Goal: Task Accomplishment & Management: Use online tool/utility

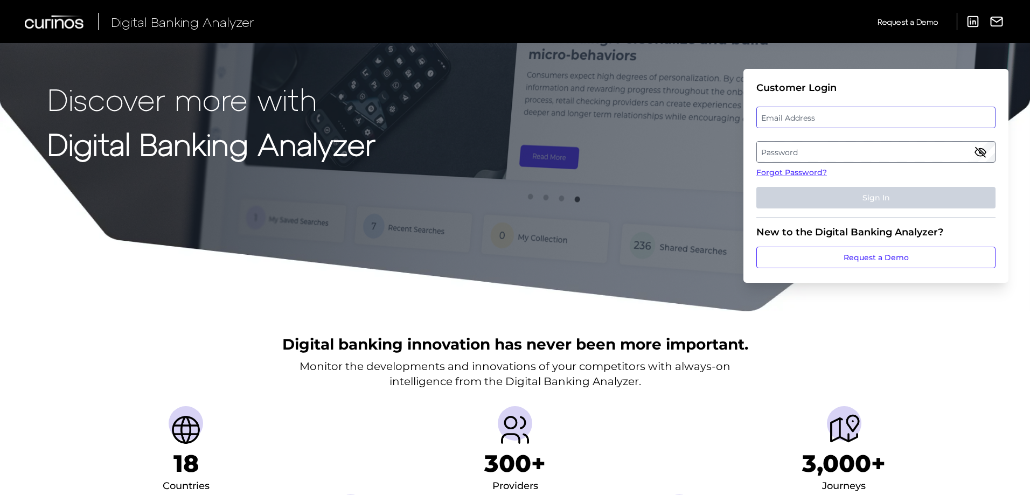
click at [851, 107] on input "email" at bounding box center [875, 118] width 239 height 22
click at [860, 115] on label "Email Address" at bounding box center [876, 117] width 238 height 19
click at [860, 115] on input "email" at bounding box center [875, 118] width 239 height 22
type input "[PERSON_NAME][EMAIL_ADDRESS][PERSON_NAME][DOMAIN_NAME]"
click at [812, 155] on label "Password" at bounding box center [876, 151] width 238 height 19
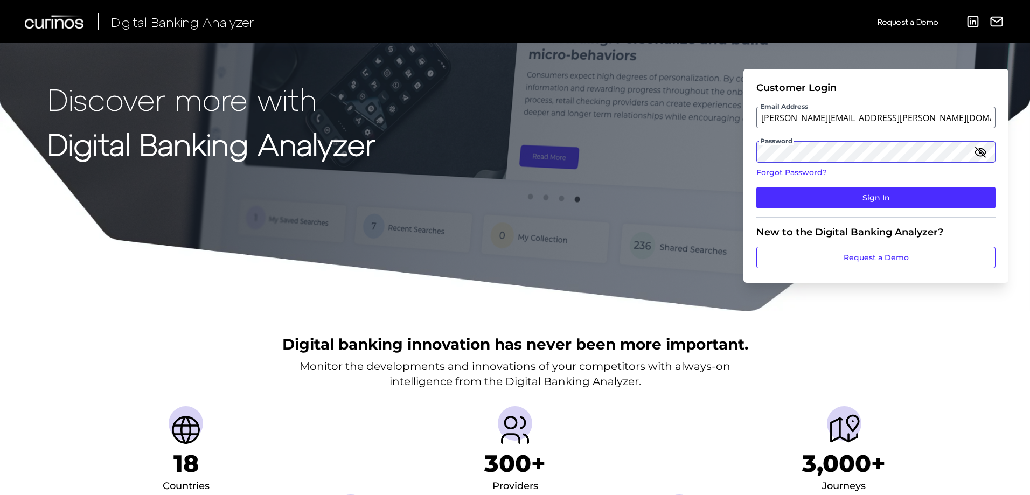
click at [756, 187] on button "Sign In" at bounding box center [875, 198] width 239 height 22
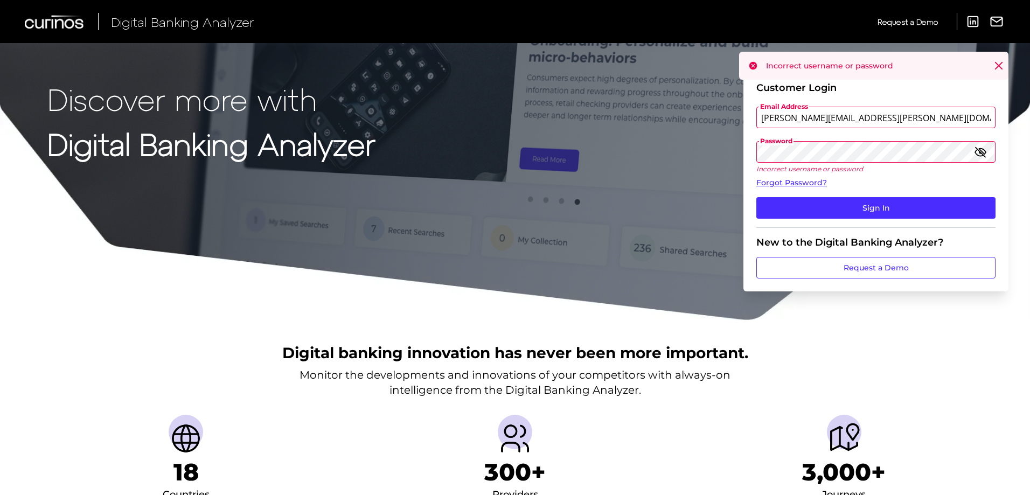
click at [756, 197] on button "Sign In" at bounding box center [875, 208] width 239 height 22
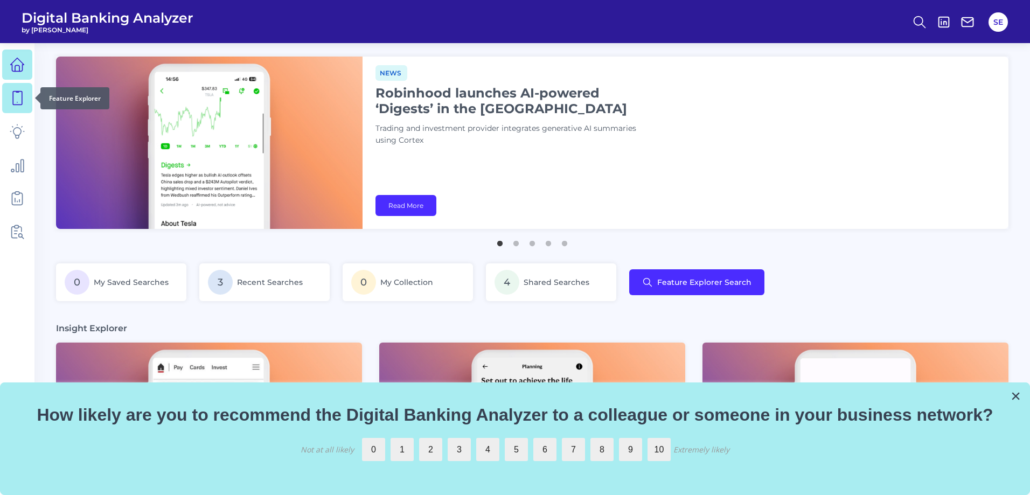
click at [22, 110] on link at bounding box center [17, 98] width 30 height 30
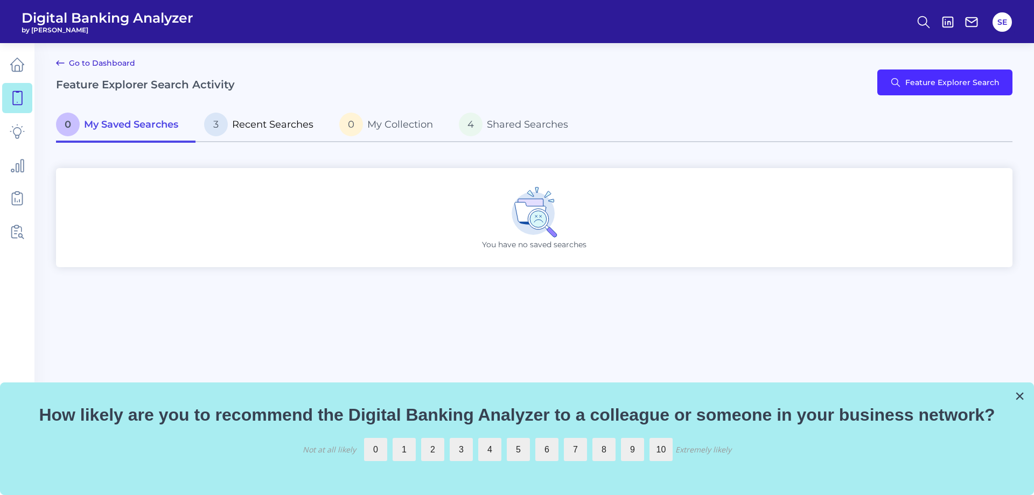
click at [260, 130] on p "3 Recent Searches" at bounding box center [258, 125] width 109 height 24
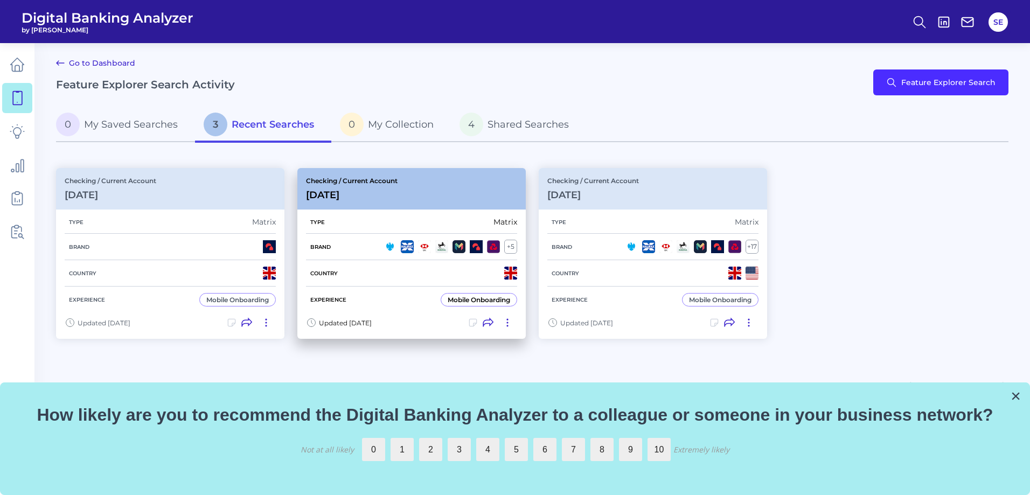
click at [457, 205] on div "Checking / Current Account [DATE]" at bounding box center [411, 188] width 228 height 41
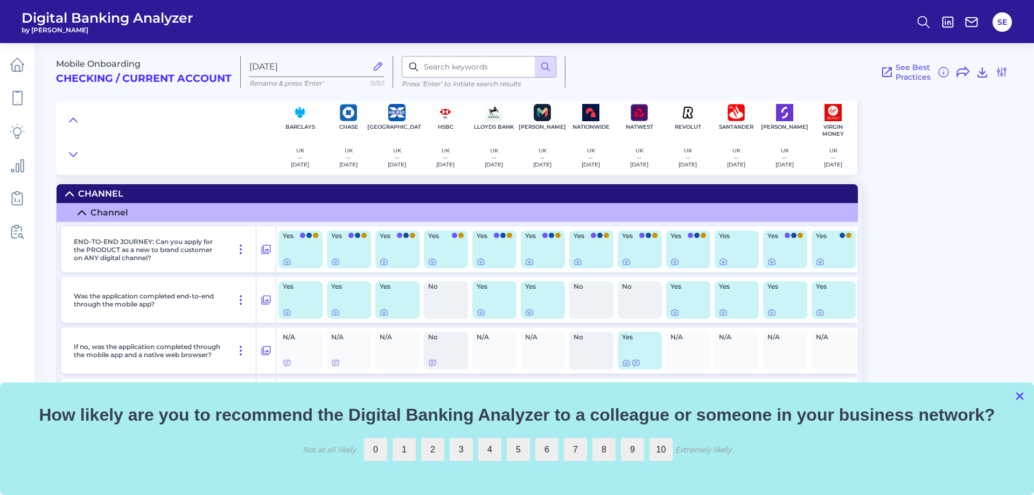
click at [1016, 397] on button "×" at bounding box center [1020, 395] width 10 height 17
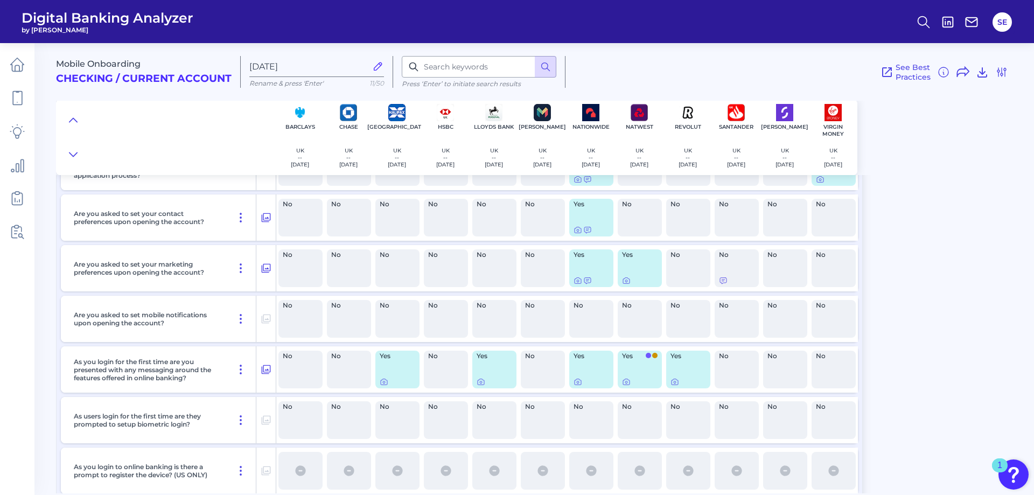
scroll to position [8553, 0]
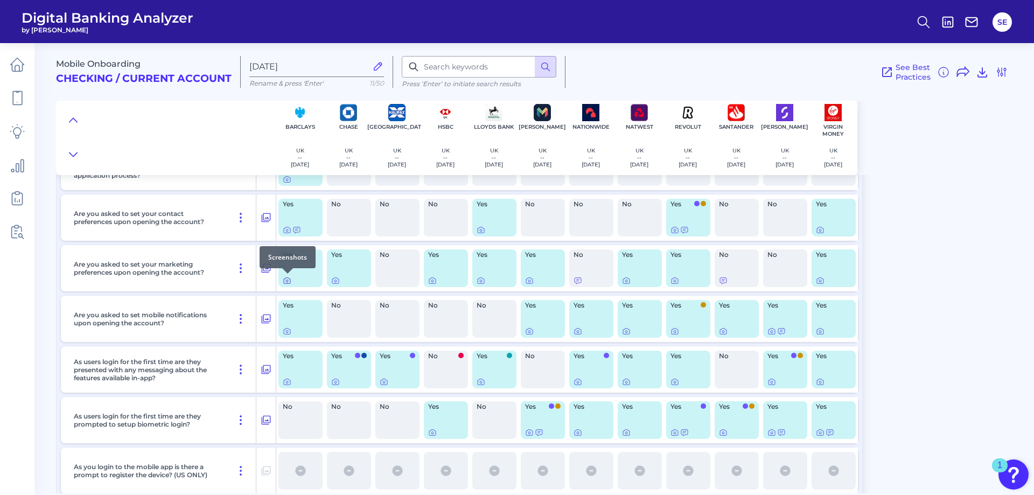
click at [288, 281] on icon at bounding box center [287, 280] width 9 height 9
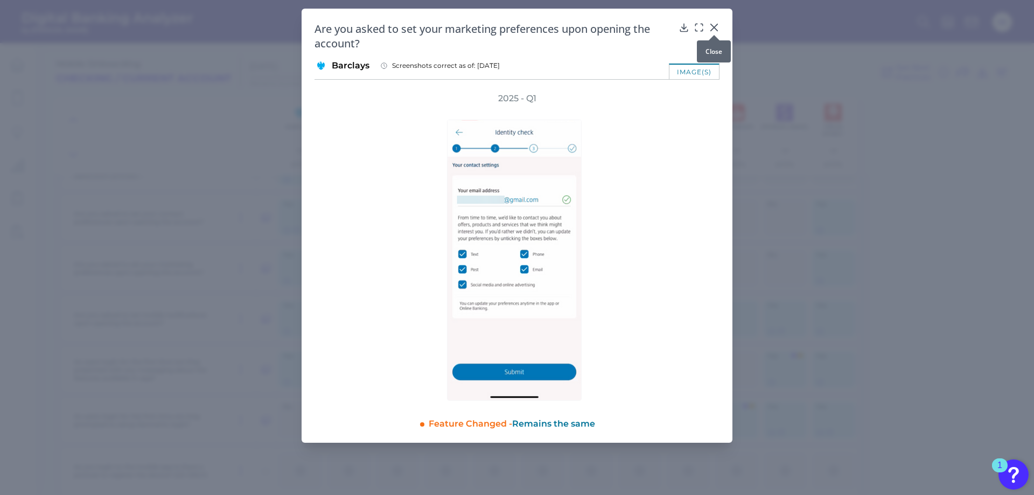
click at [713, 28] on icon at bounding box center [714, 27] width 6 height 6
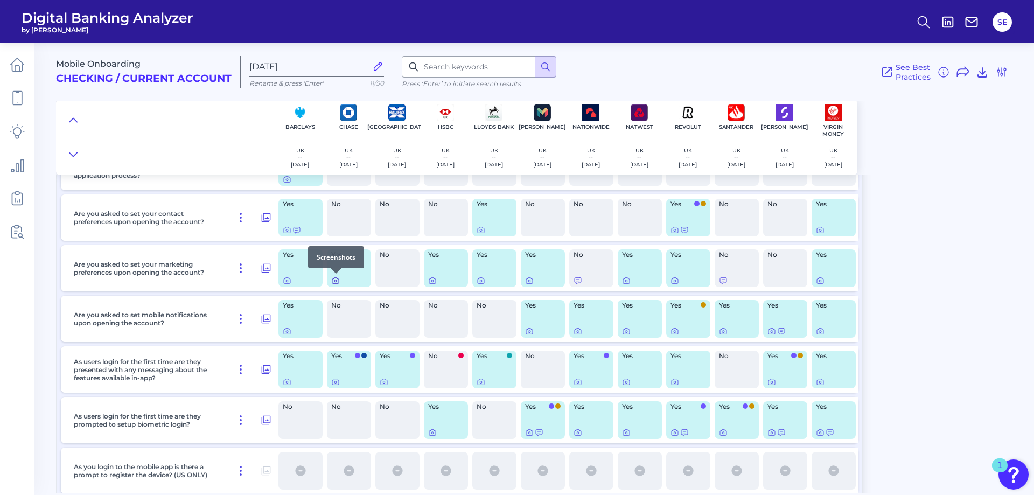
click at [336, 279] on icon at bounding box center [335, 280] width 9 height 9
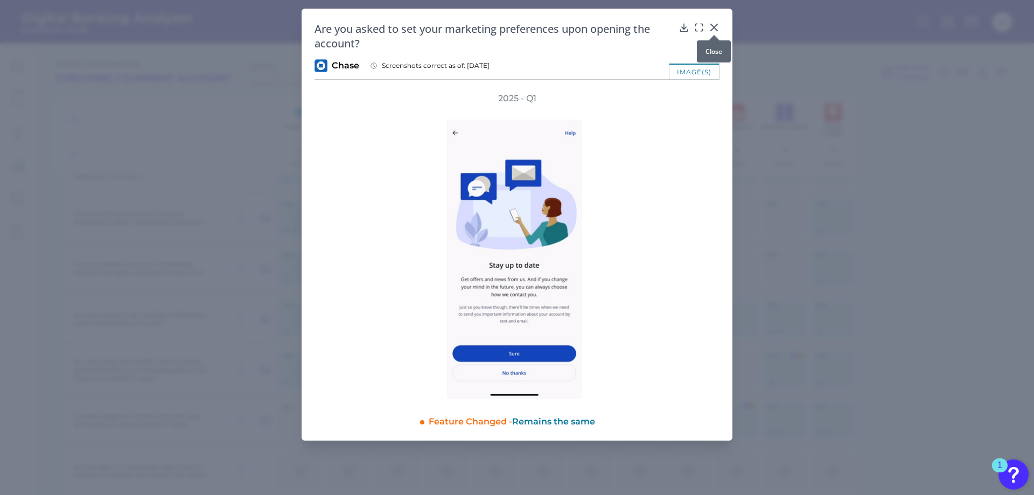
click at [715, 25] on icon at bounding box center [714, 27] width 11 height 11
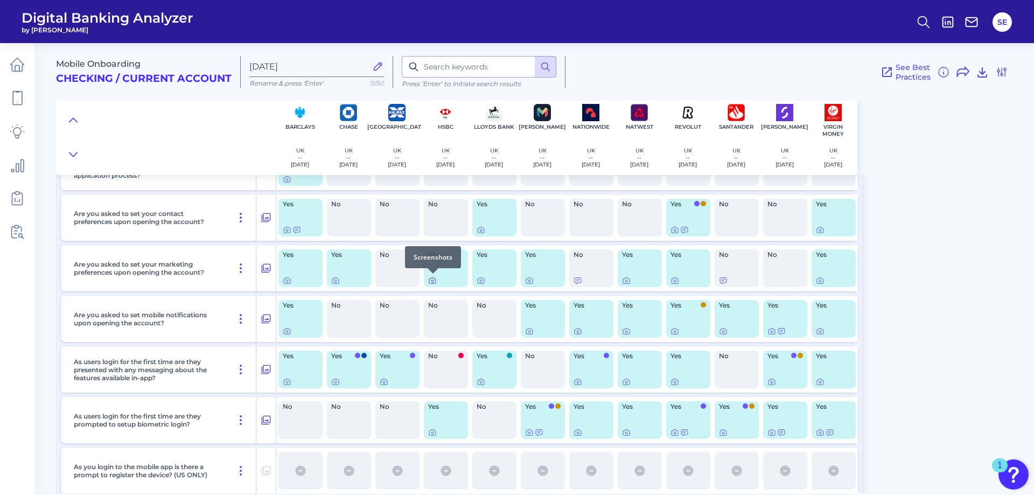
click at [431, 283] on icon at bounding box center [432, 280] width 9 height 9
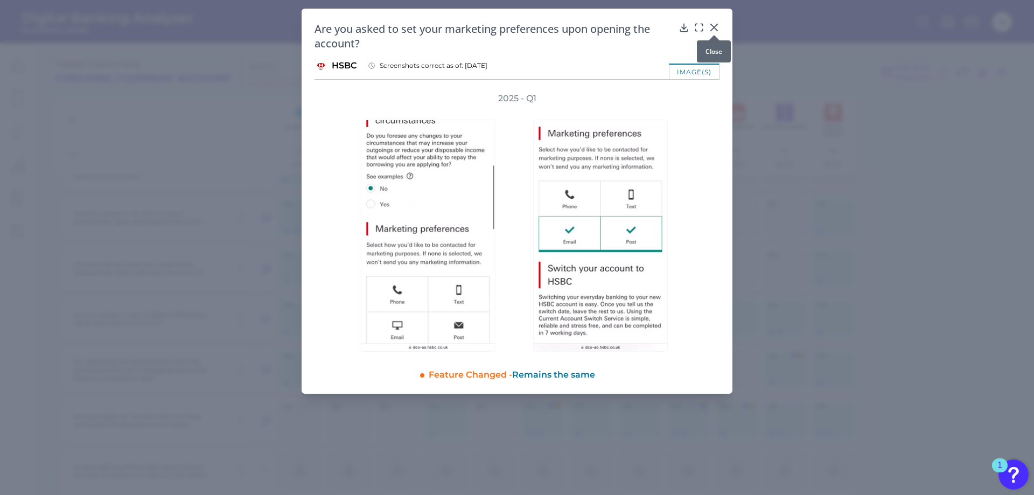
click at [716, 24] on icon at bounding box center [714, 27] width 11 height 11
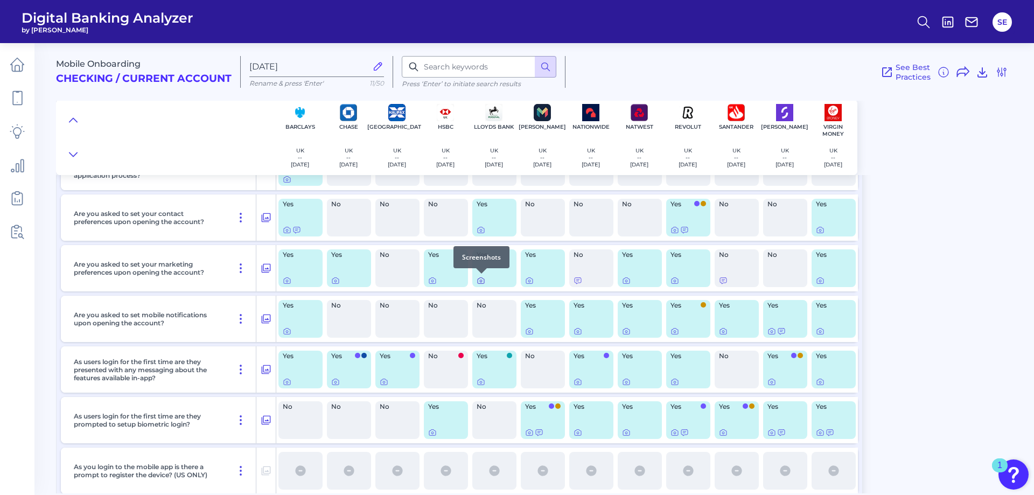
click at [484, 279] on icon at bounding box center [481, 281] width 6 height 6
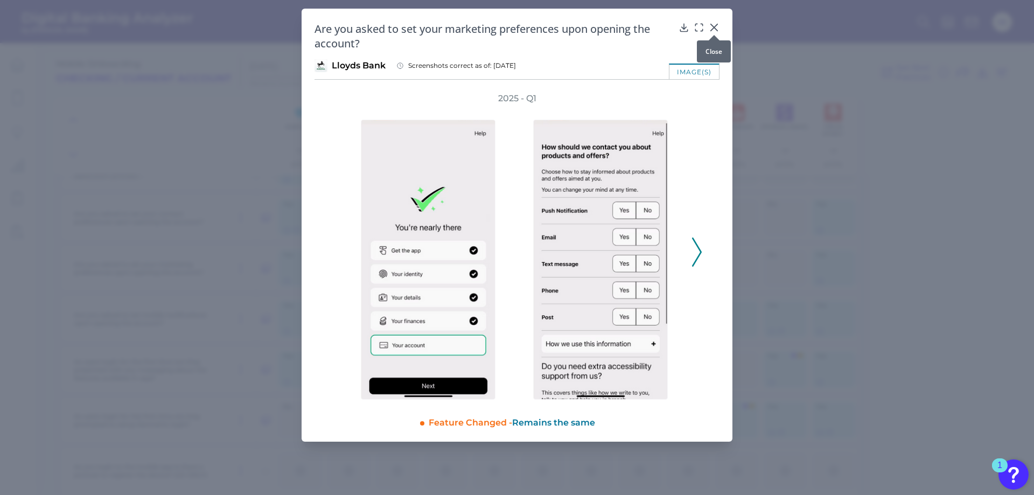
click at [716, 27] on icon at bounding box center [714, 27] width 11 height 11
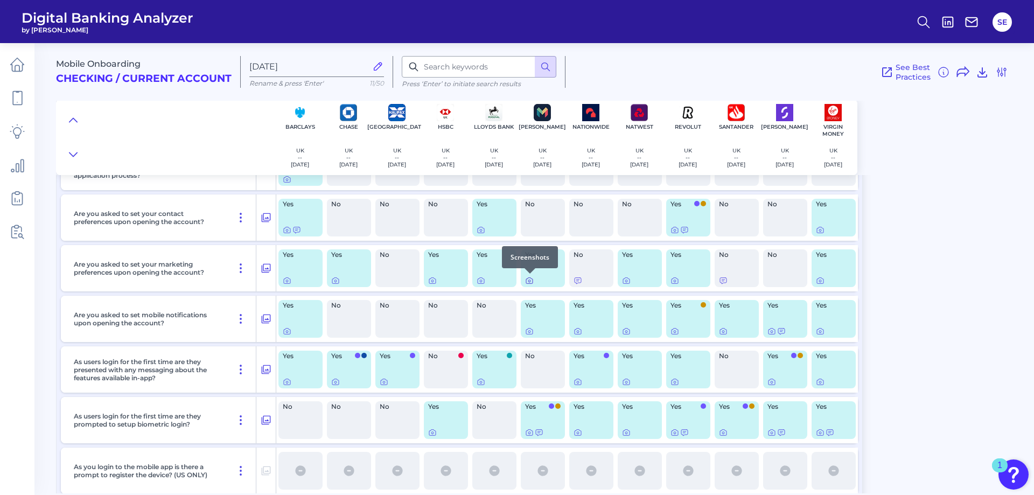
click at [531, 280] on icon at bounding box center [529, 280] width 9 height 9
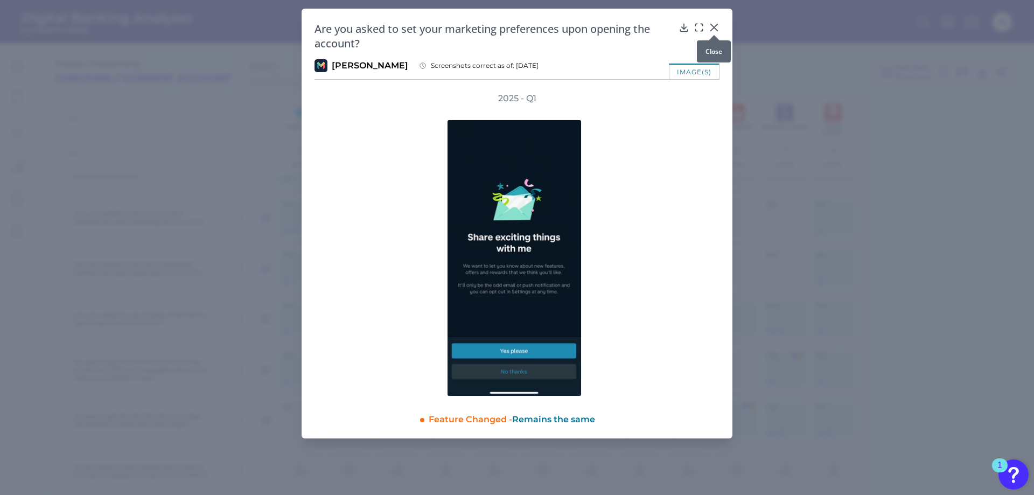
click at [714, 29] on icon at bounding box center [714, 27] width 11 height 11
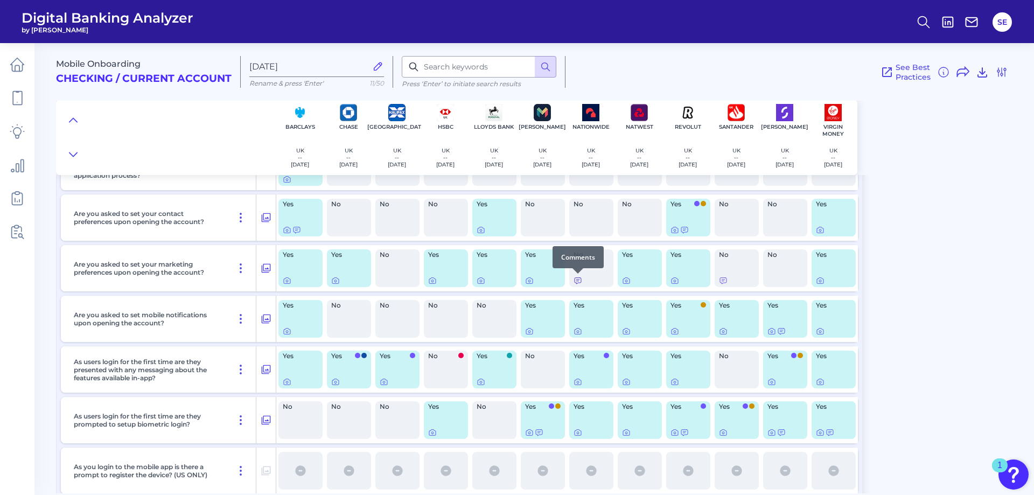
click at [579, 283] on icon at bounding box center [578, 281] width 6 height 6
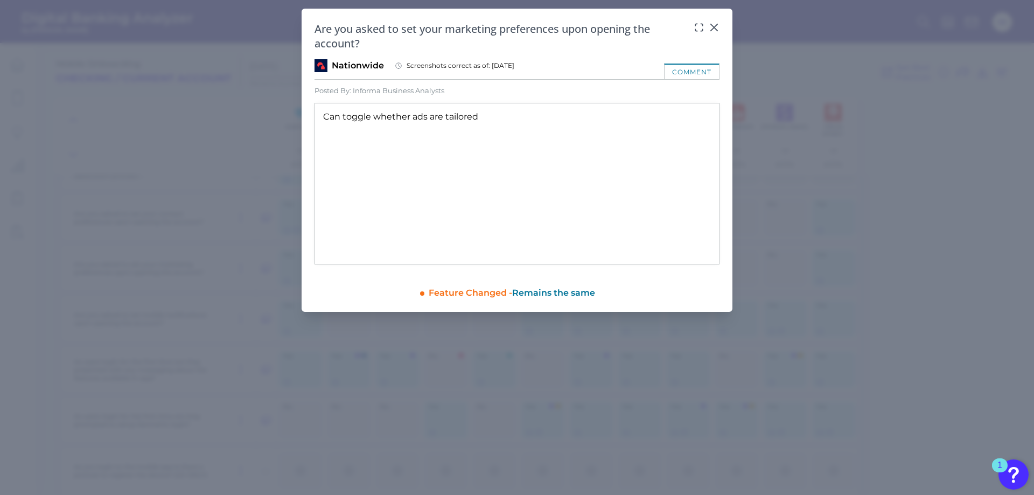
click at [714, 32] on body "Digital Banking Analyzer by Curinos SE Mobile Onboarding Checking / Current Acc…" at bounding box center [517, 247] width 1034 height 495
click at [714, 32] on div at bounding box center [714, 35] width 11 height 11
click at [714, 26] on icon at bounding box center [714, 27] width 11 height 11
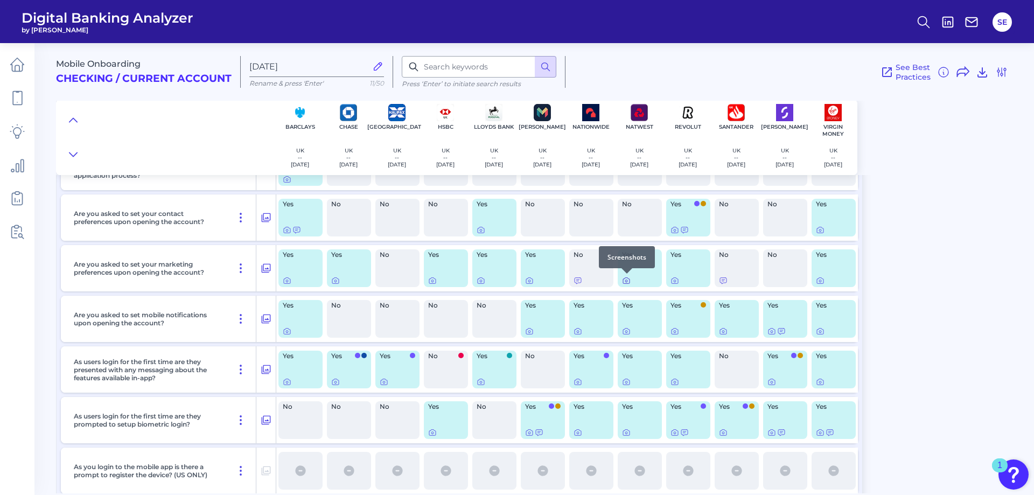
click at [628, 281] on icon at bounding box center [626, 280] width 9 height 9
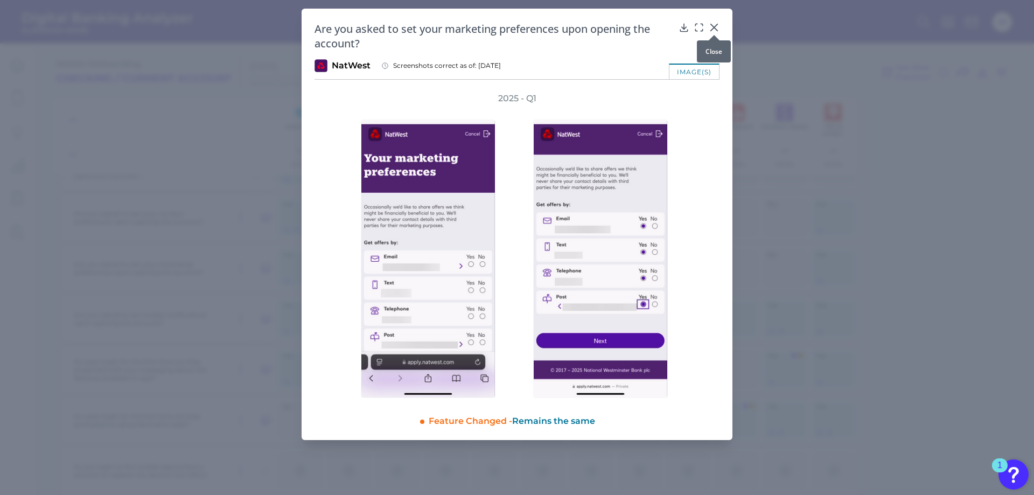
click at [711, 29] on icon at bounding box center [714, 27] width 11 height 11
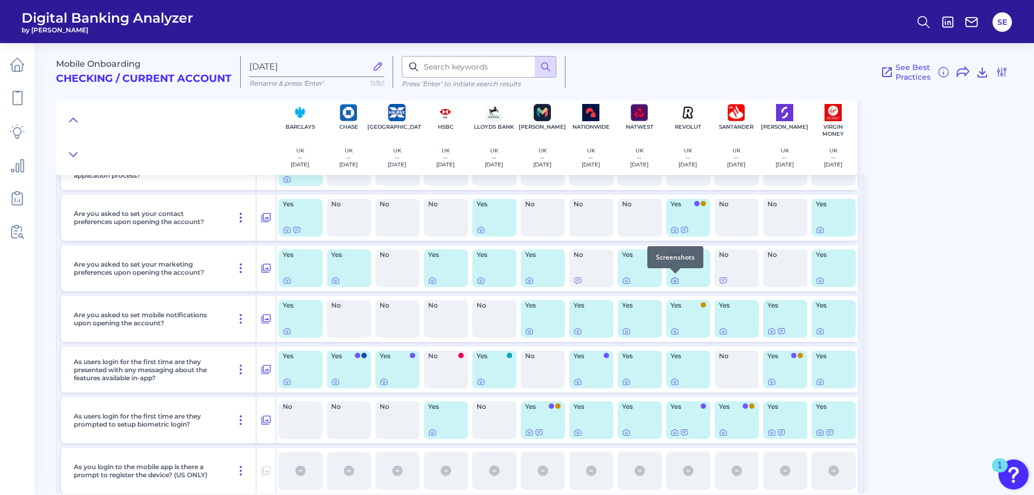
click at [675, 281] on icon at bounding box center [675, 280] width 9 height 9
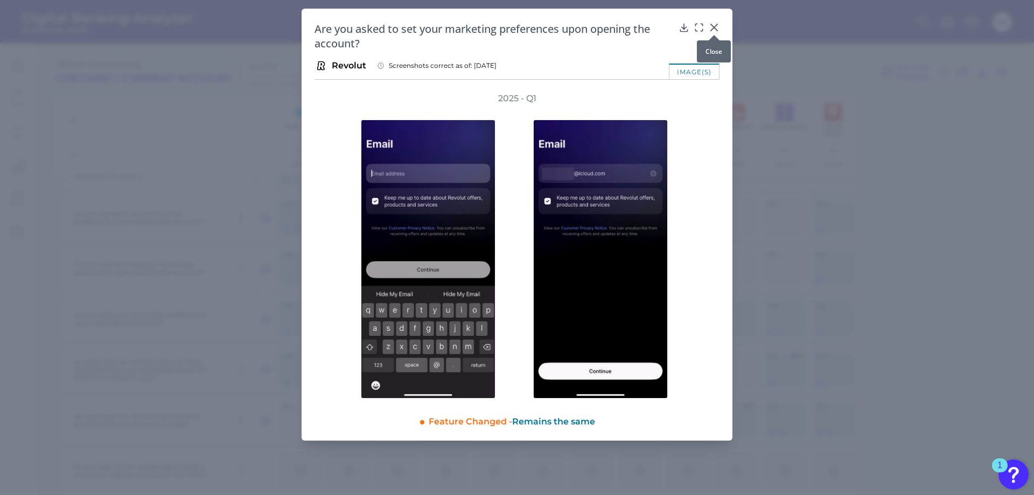
click at [711, 31] on div at bounding box center [714, 35] width 11 height 11
click at [717, 27] on icon at bounding box center [714, 27] width 11 height 11
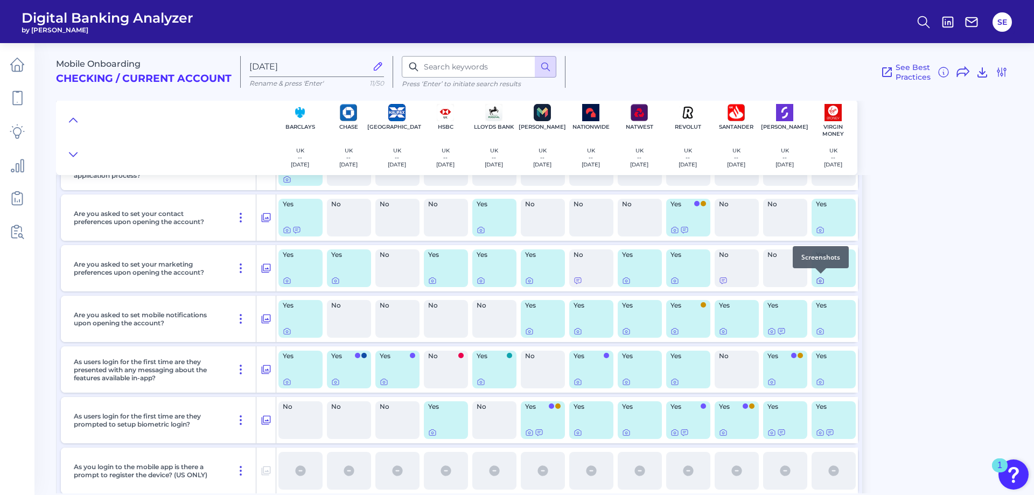
click at [818, 282] on icon at bounding box center [820, 280] width 9 height 9
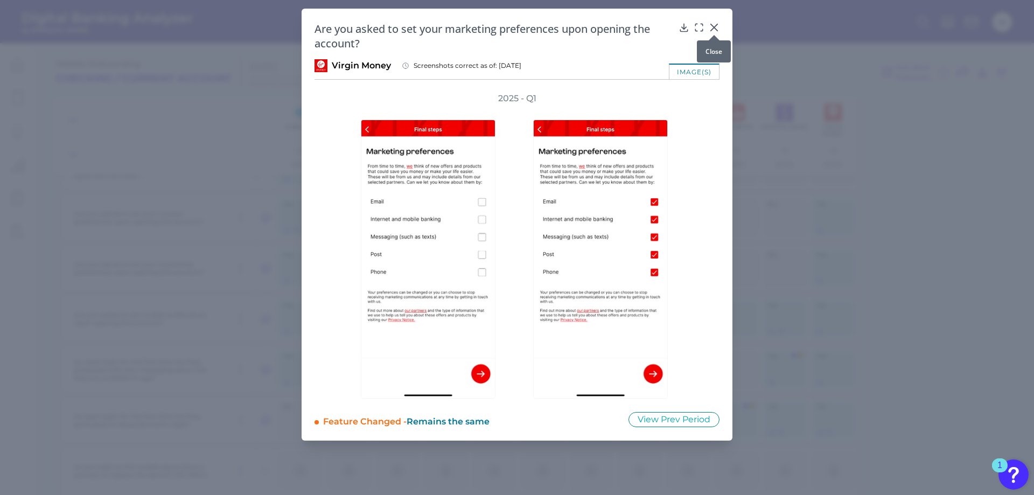
click at [710, 32] on div at bounding box center [714, 35] width 11 height 11
click at [715, 30] on div at bounding box center [714, 35] width 11 height 11
click at [716, 27] on icon at bounding box center [714, 27] width 11 height 11
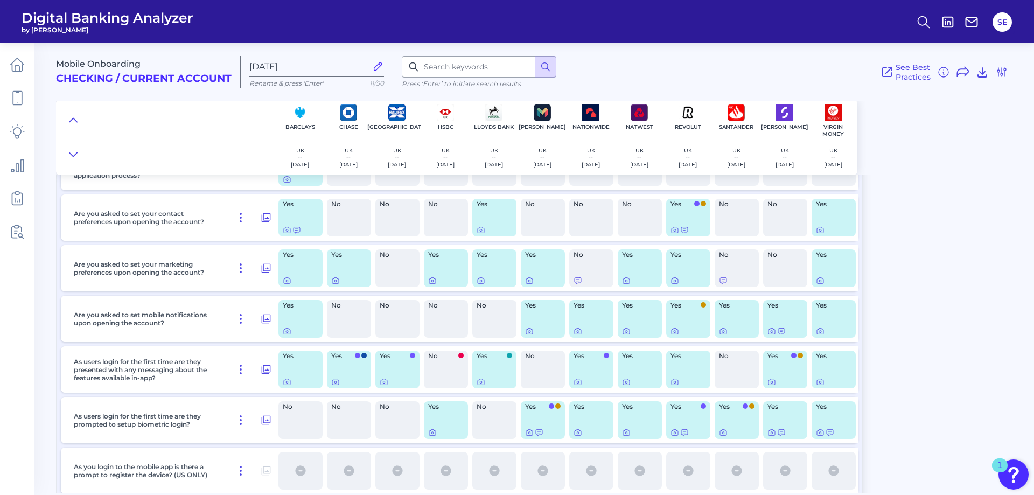
scroll to position [9288, 0]
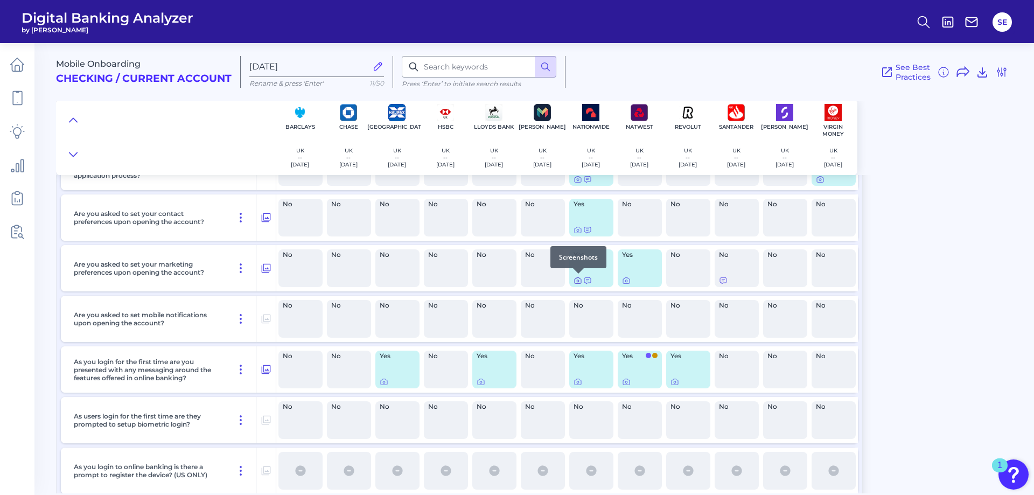
click at [578, 282] on icon at bounding box center [578, 281] width 2 height 2
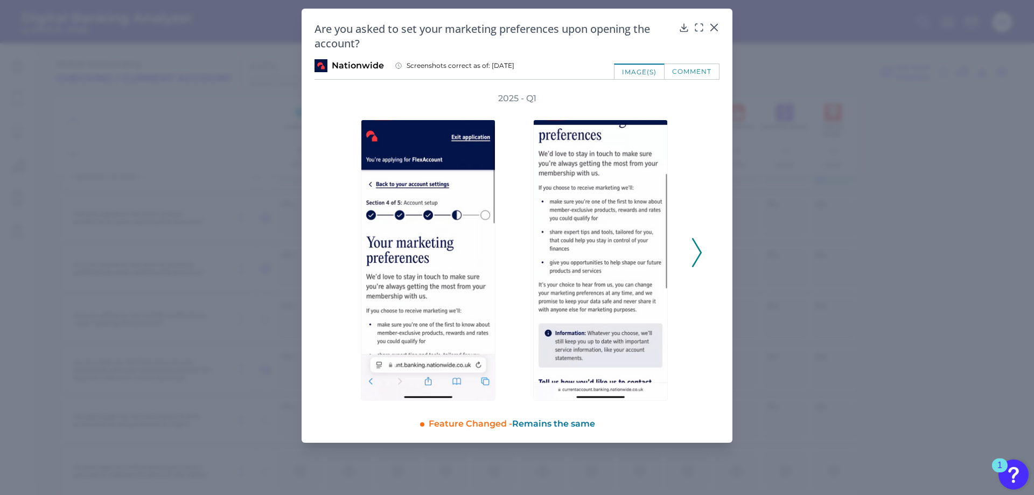
click at [701, 254] on icon at bounding box center [697, 252] width 10 height 29
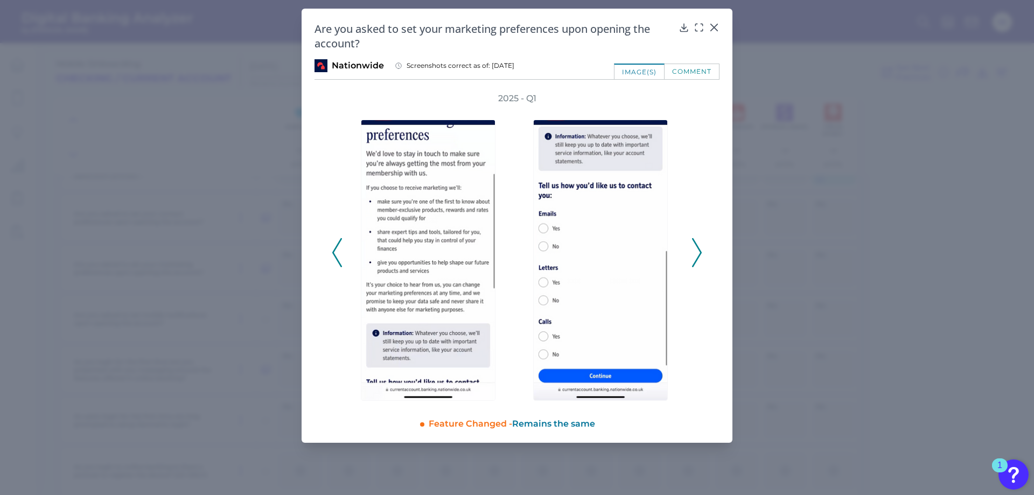
click at [701, 254] on icon at bounding box center [697, 252] width 10 height 29
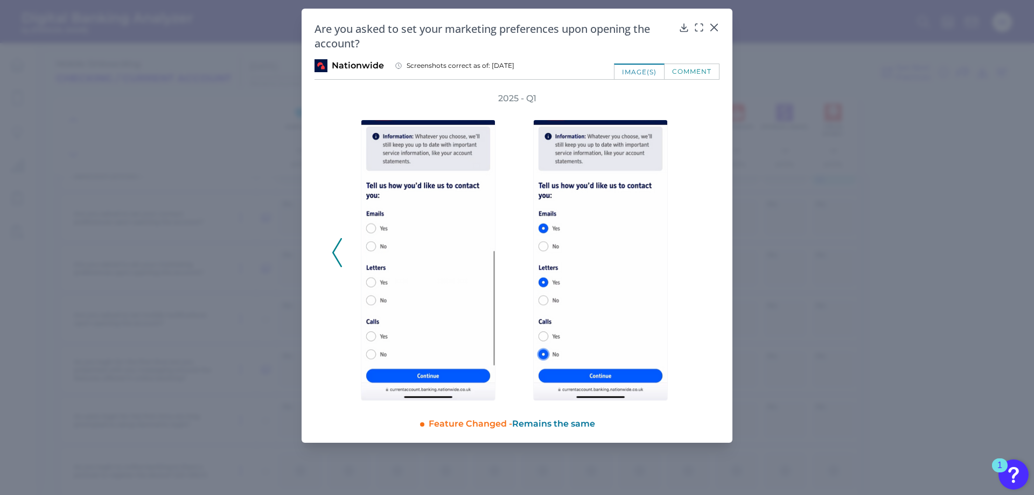
click at [701, 254] on div "2025 - Q1" at bounding box center [517, 247] width 371 height 308
click at [716, 32] on div at bounding box center [714, 35] width 11 height 11
click at [716, 28] on icon at bounding box center [714, 27] width 11 height 11
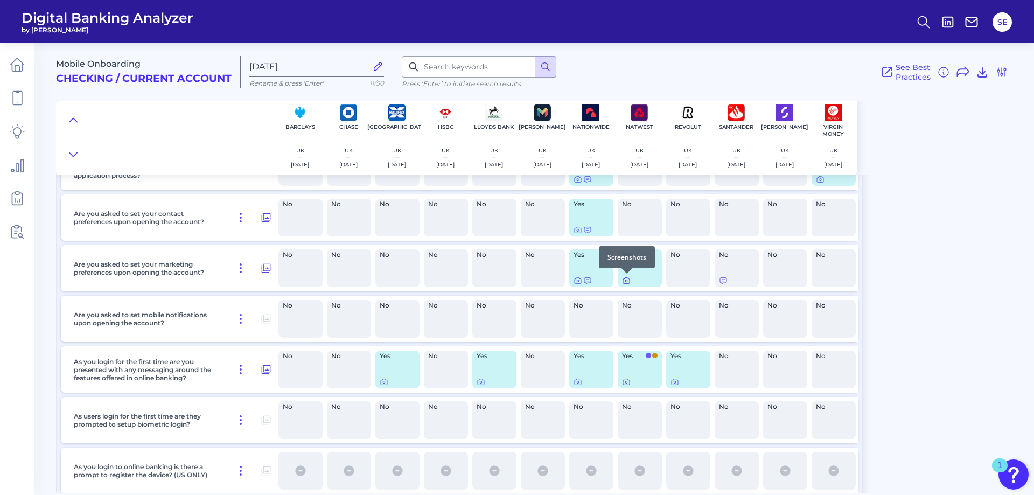
click at [626, 281] on icon at bounding box center [626, 280] width 9 height 9
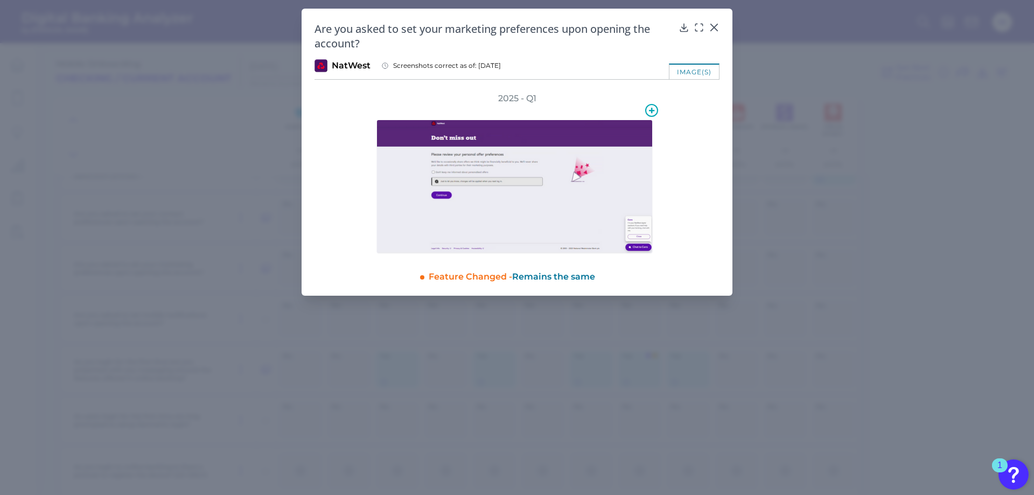
click at [454, 183] on img at bounding box center [514, 187] width 276 height 134
click at [554, 138] on img at bounding box center [514, 187] width 276 height 134
click at [653, 108] on icon at bounding box center [651, 110] width 13 height 13
click at [651, 116] on circle at bounding box center [651, 110] width 17 height 17
click at [651, 116] on circle at bounding box center [652, 110] width 12 height 12
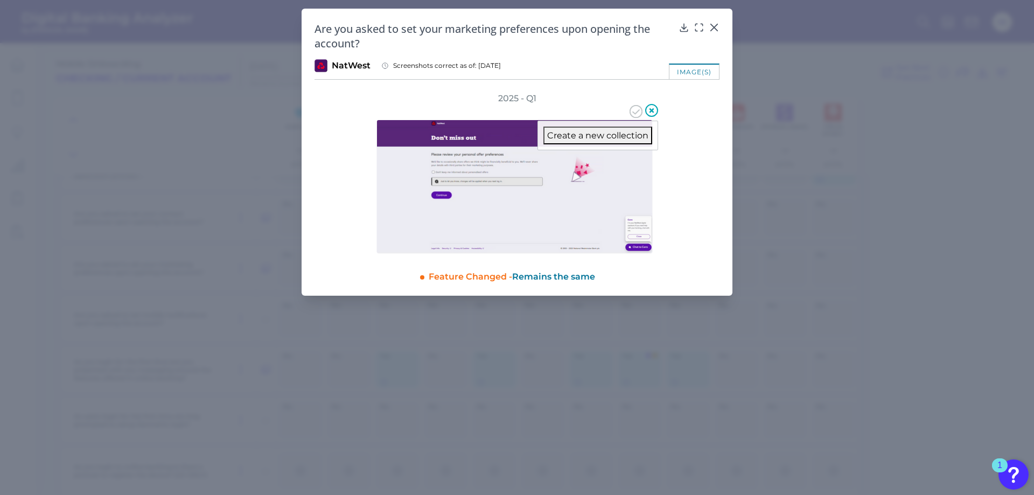
click at [620, 139] on button "Create a new collection" at bounding box center [597, 136] width 109 height 18
click at [582, 154] on input "Collection #1" at bounding box center [593, 155] width 101 height 11
click at [588, 156] on input "Collection #1" at bounding box center [593, 155] width 101 height 11
click at [588, 212] on img at bounding box center [514, 187] width 276 height 134
click at [711, 184] on div "2025 - Q1" at bounding box center [517, 173] width 405 height 161
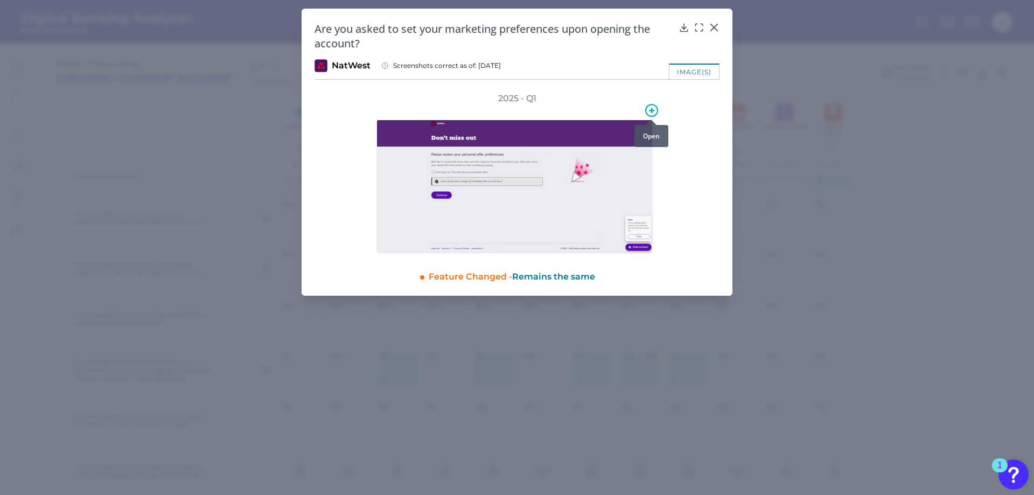
click at [650, 109] on icon at bounding box center [651, 110] width 13 height 13
click at [622, 134] on button "Create a new collection" at bounding box center [597, 136] width 109 height 18
click at [585, 154] on input "Collection #1" at bounding box center [593, 155] width 101 height 11
click at [588, 156] on input "Collection #1" at bounding box center [593, 155] width 101 height 11
drag, startPoint x: 600, startPoint y: 154, endPoint x: 449, endPoint y: 137, distance: 152.2
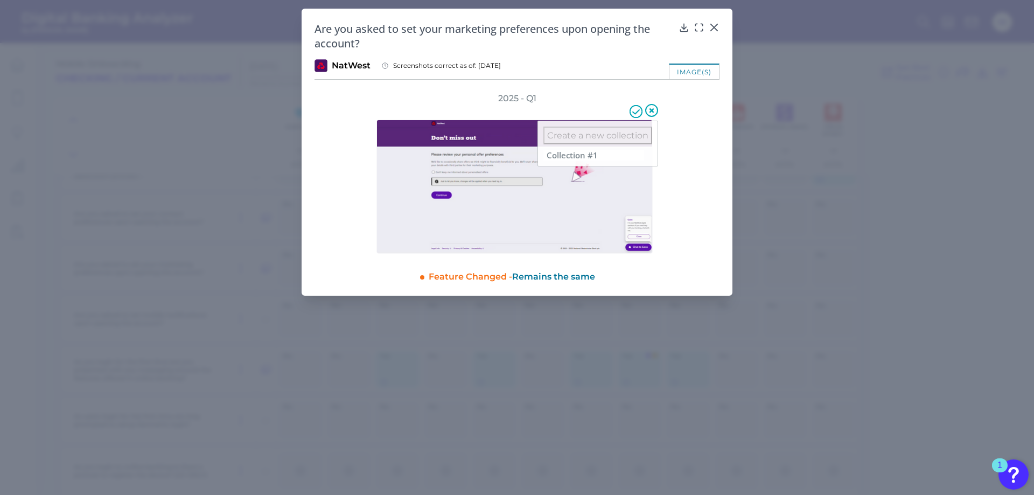
click at [478, 136] on div "Create a new collection Collection #1" at bounding box center [517, 178] width 282 height 149
type input "Marketing"
click at [651, 109] on icon at bounding box center [651, 110] width 5 height 5
click at [657, 111] on icon at bounding box center [652, 110] width 18 height 18
click at [653, 111] on icon at bounding box center [651, 110] width 5 height 5
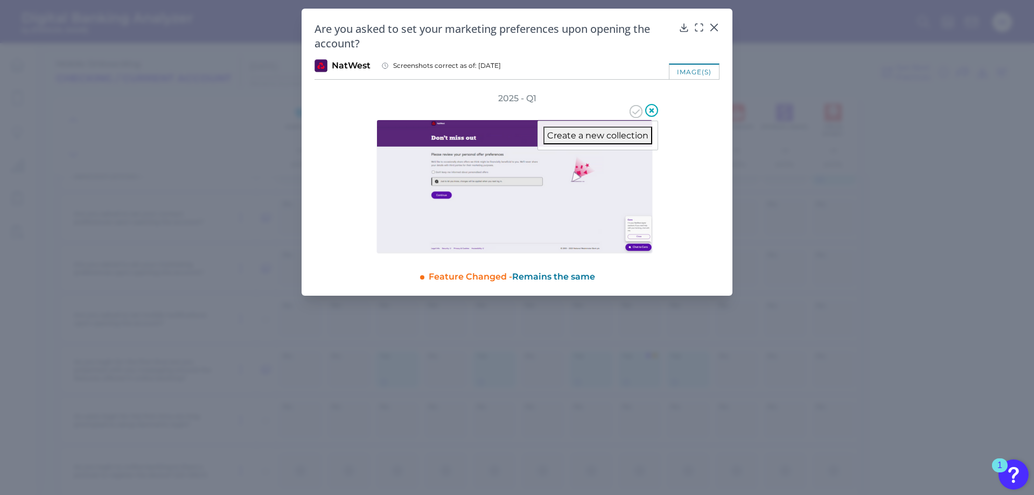
click at [619, 138] on button "Create a new collection" at bounding box center [597, 136] width 109 height 18
click at [595, 156] on input "Collection #1" at bounding box center [593, 155] width 101 height 11
type input "Marketing"
click at [638, 114] on icon at bounding box center [636, 111] width 13 height 13
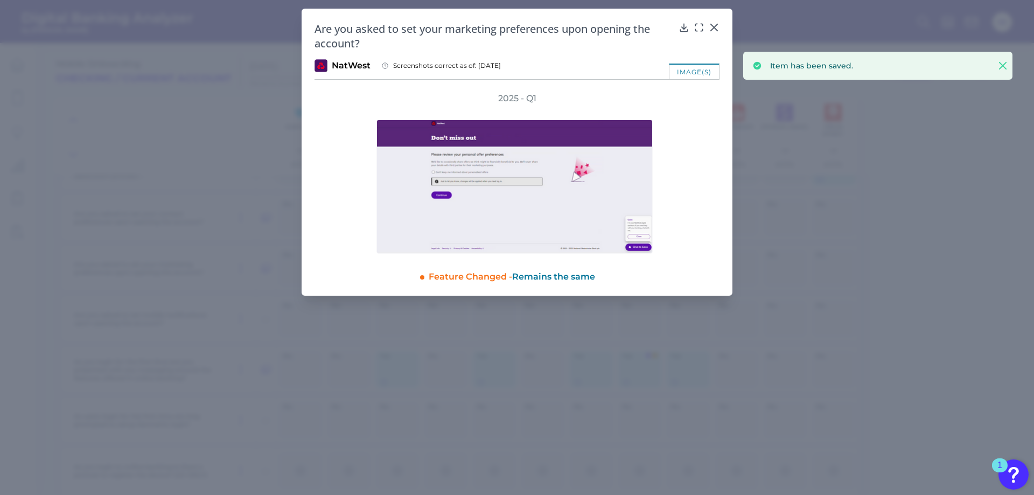
click at [1006, 475] on img "Open Resource Center, 1 new notification" at bounding box center [1014, 474] width 30 height 30
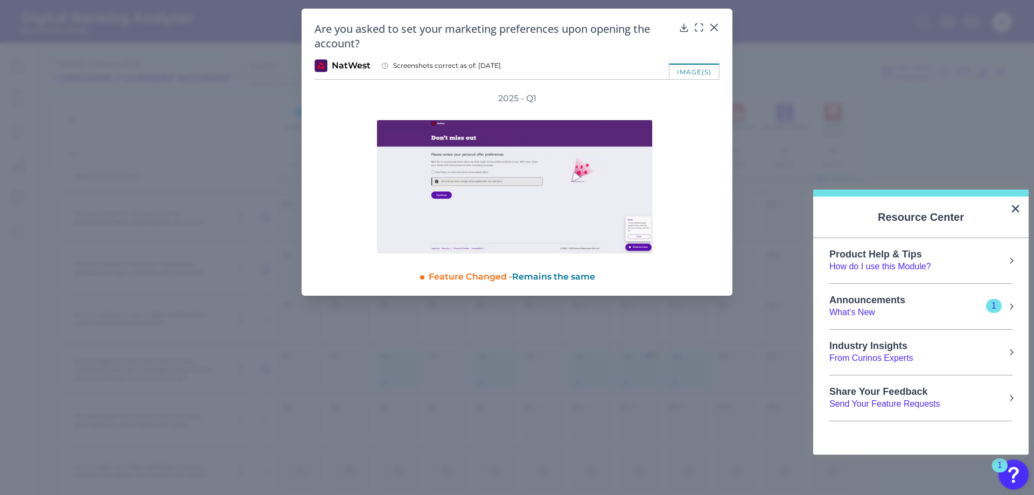
click at [983, 310] on div "Announcements What's New 1" at bounding box center [920, 307] width 183 height 24
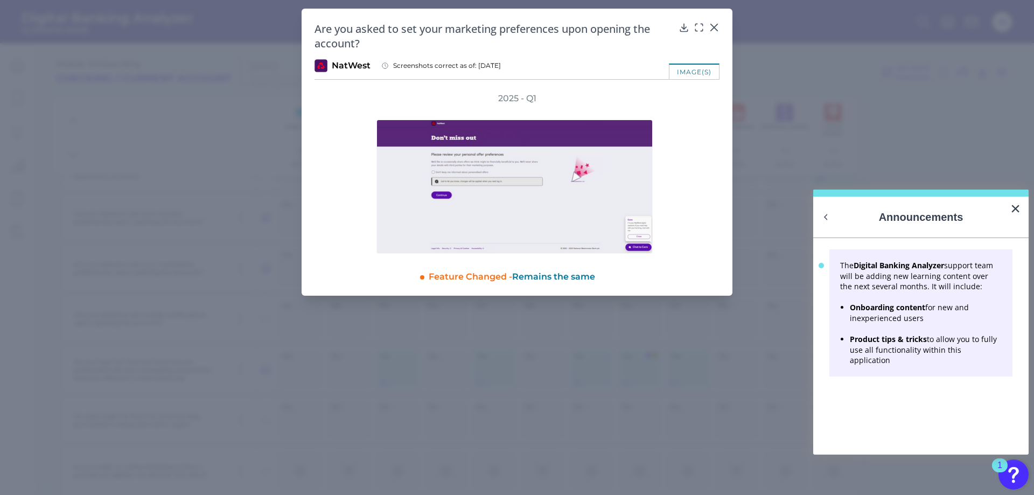
scroll to position [0, 0]
click at [1013, 215] on button "×" at bounding box center [1015, 208] width 10 height 17
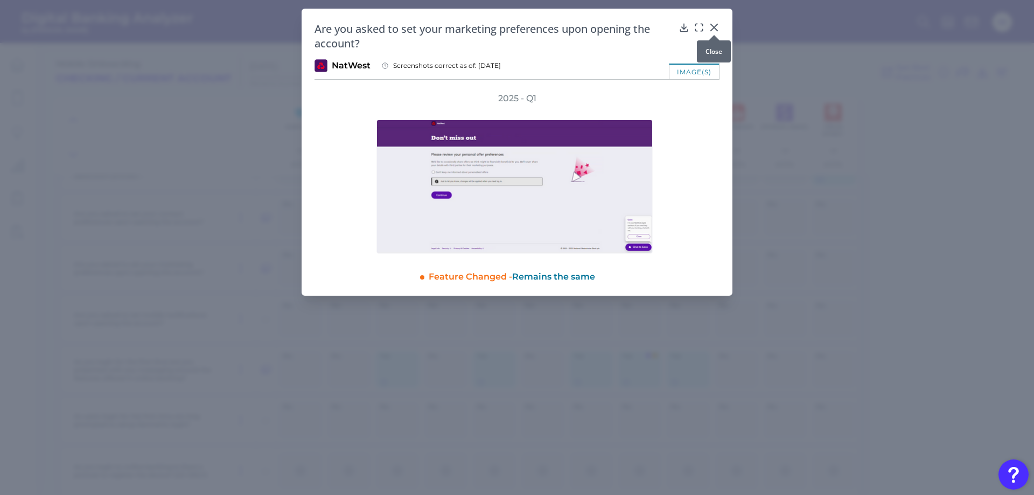
click at [710, 26] on icon at bounding box center [714, 27] width 11 height 11
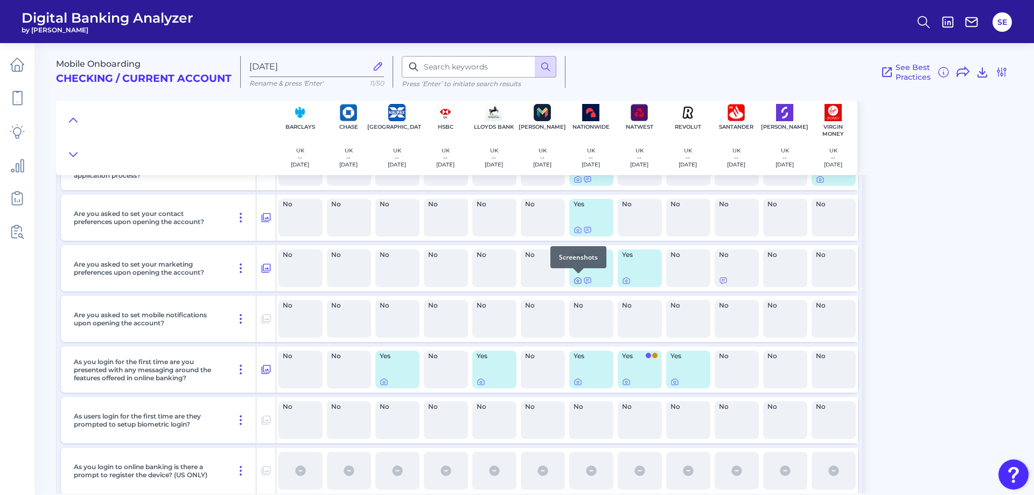
click at [577, 280] on icon at bounding box center [578, 281] width 2 height 2
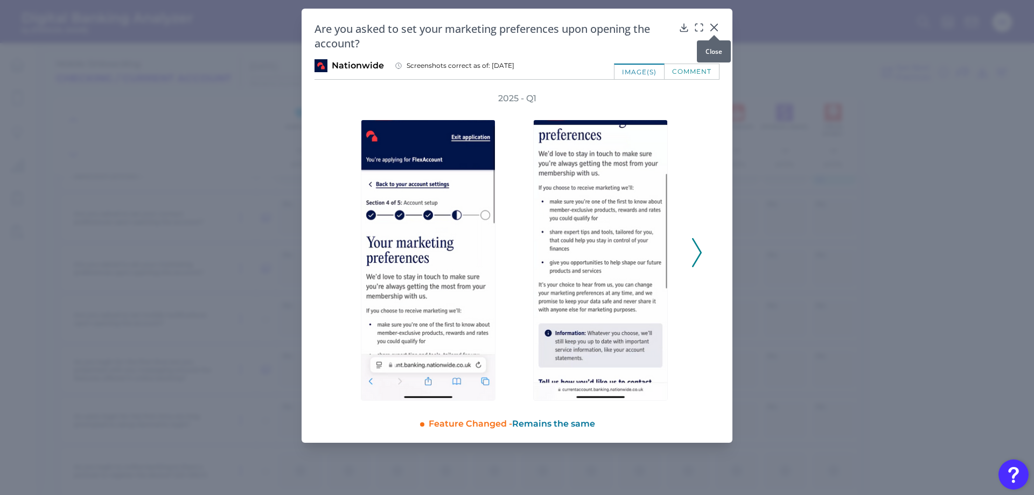
click at [720, 26] on div "Are you asked to set your marketing preferences upon opening the account? Natio…" at bounding box center [517, 226] width 431 height 434
click at [718, 29] on icon at bounding box center [714, 27] width 11 height 11
